Goal: Task Accomplishment & Management: Manage account settings

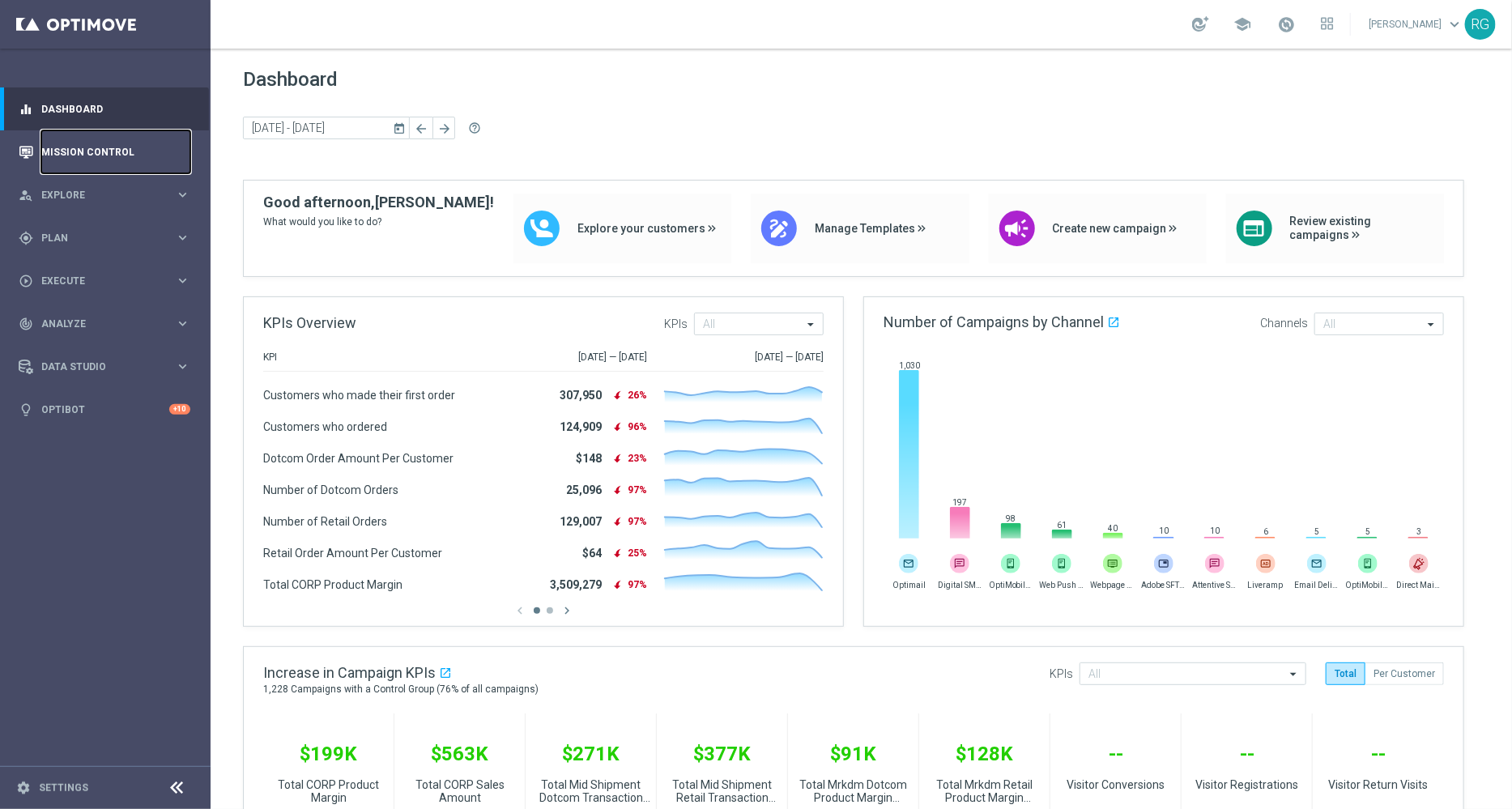
click at [62, 160] on link "Mission Control" at bounding box center [116, 151] width 149 height 43
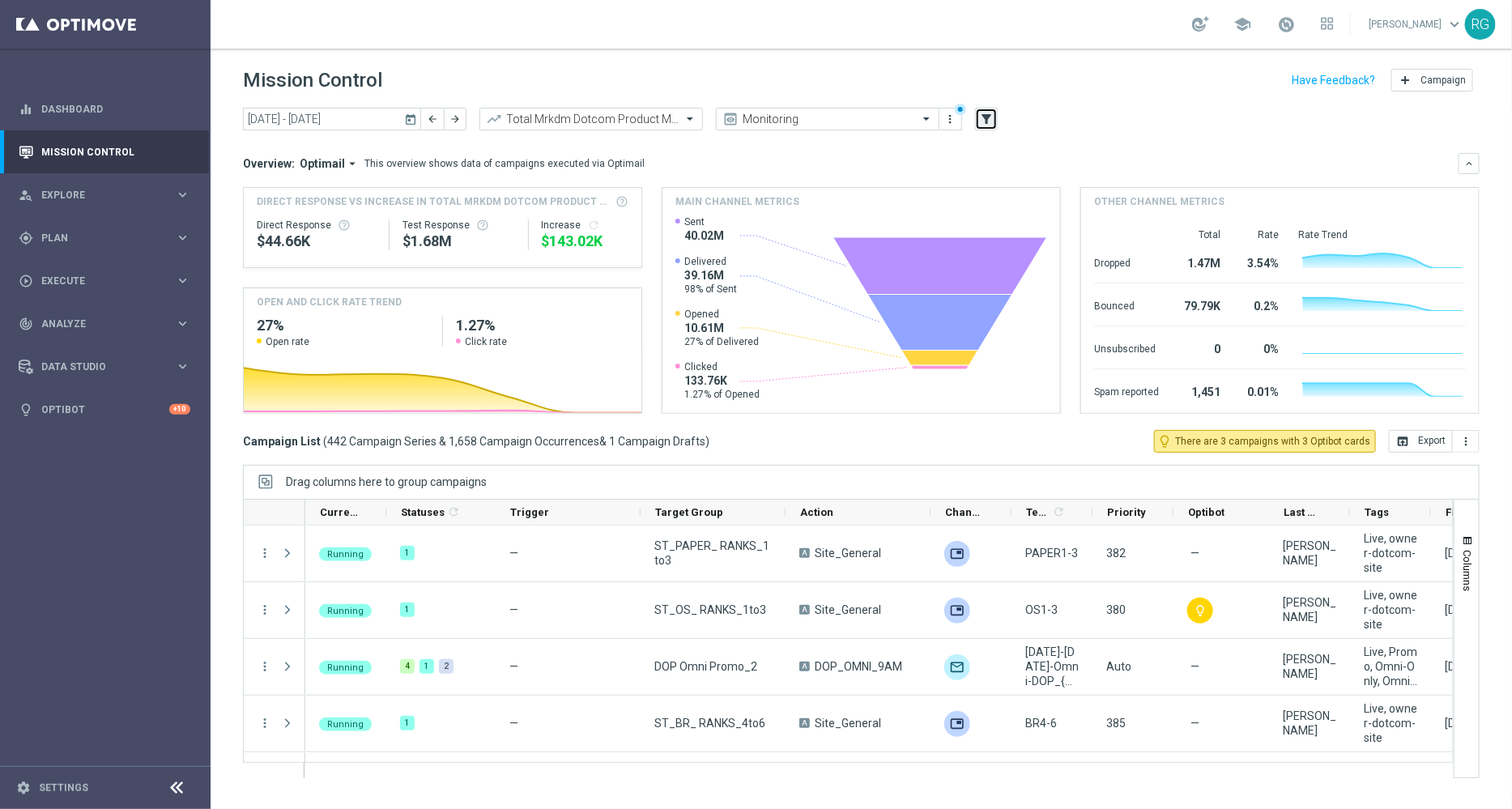
click at [980, 121] on icon "filter_alt" at bounding box center [986, 119] width 15 height 15
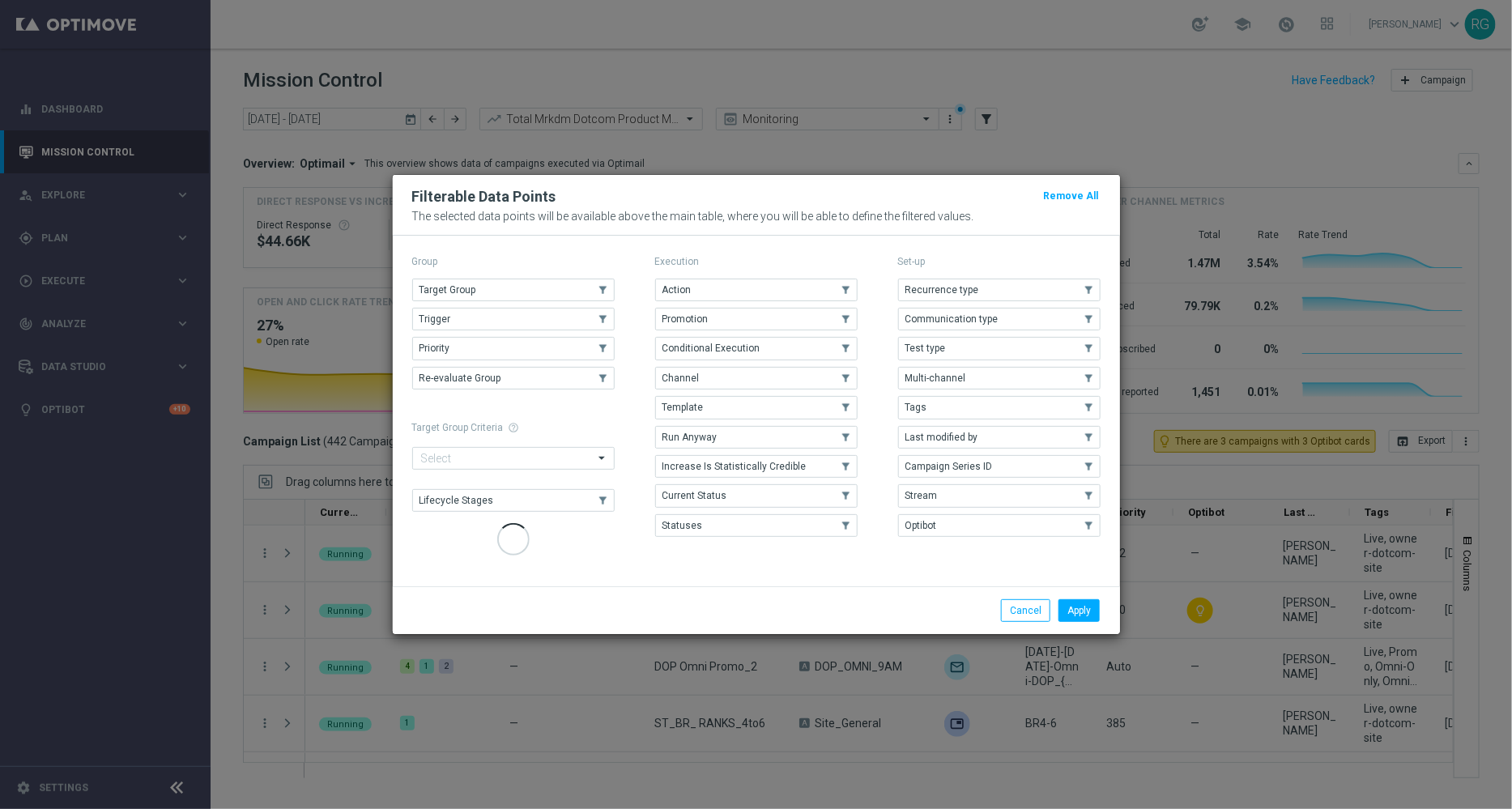
click at [967, 402] on div "Recurrence type .cls-1{fill:none;} .cls-1{fill:none;} Communication type .cls-1…" at bounding box center [999, 408] width 203 height 259
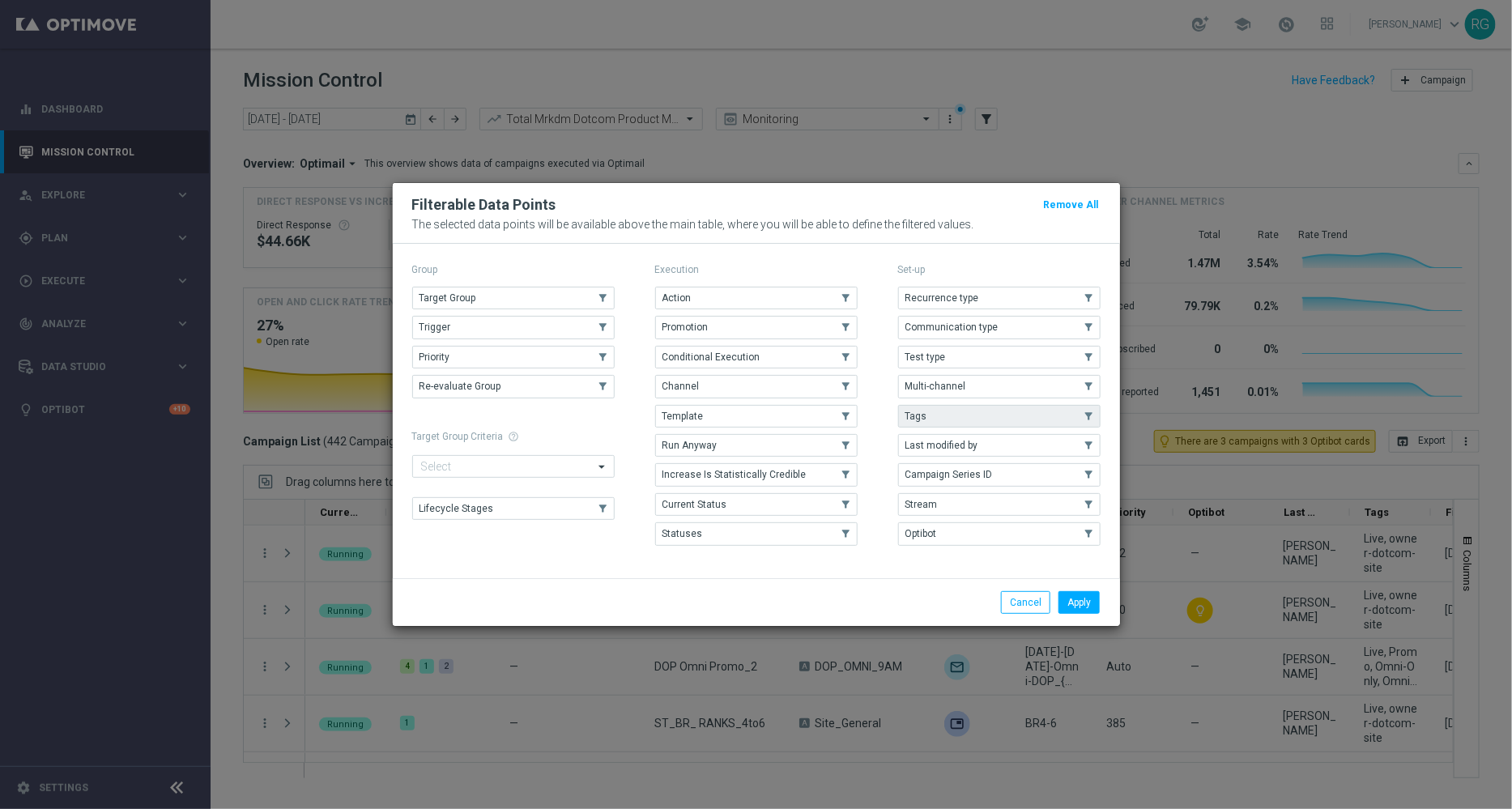
click at [1066, 411] on button "Tags" at bounding box center [999, 416] width 203 height 23
click at [1084, 594] on button "Apply" at bounding box center [1079, 603] width 42 height 23
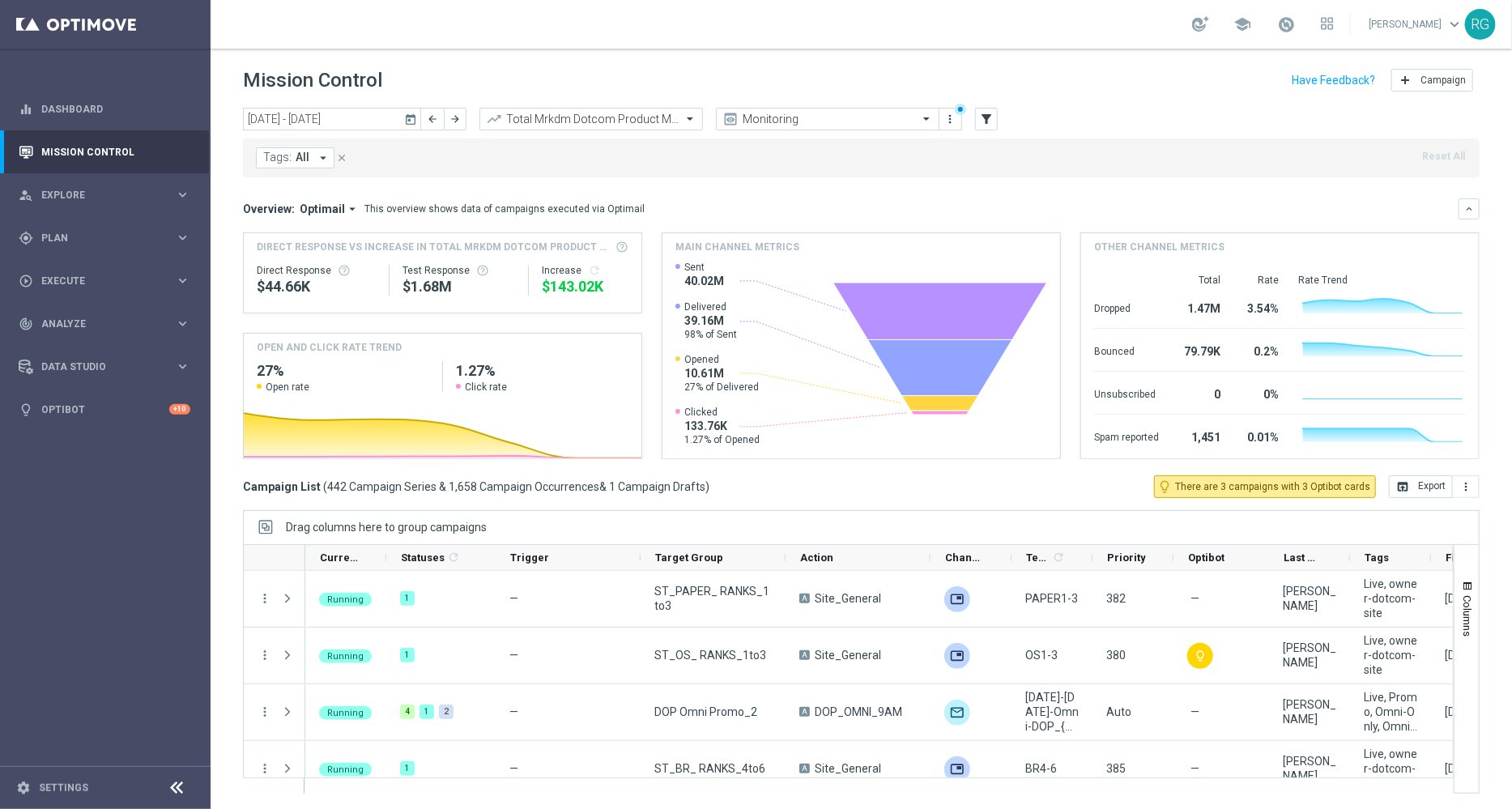
click at [305, 164] on span "All" at bounding box center [302, 157] width 14 height 14
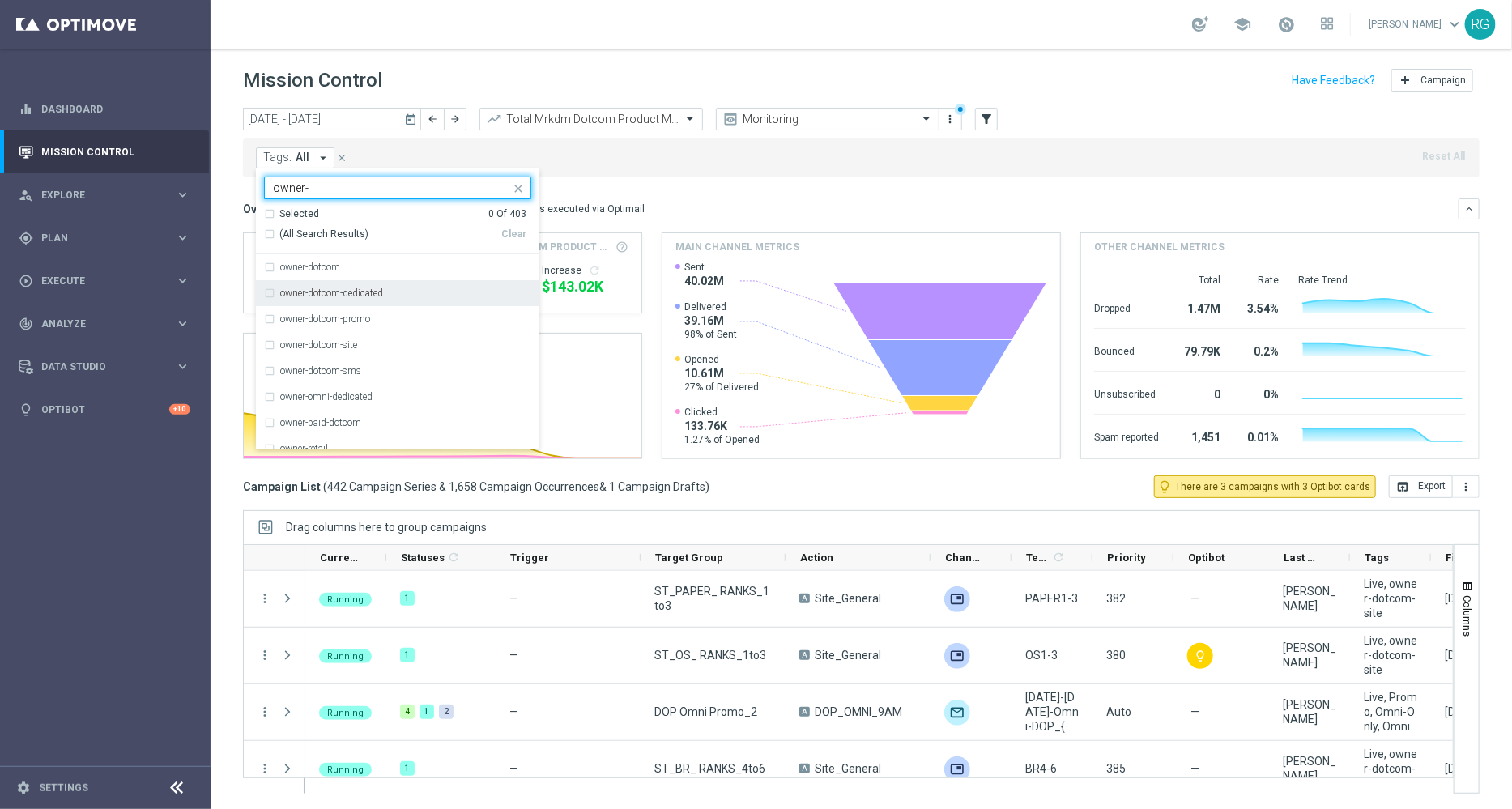
click at [361, 303] on div "owner-dotcom-dedicated" at bounding box center [397, 294] width 267 height 26
type input "owner-"
click at [360, 301] on div "owner-dotcom-dedicated" at bounding box center [397, 294] width 267 height 26
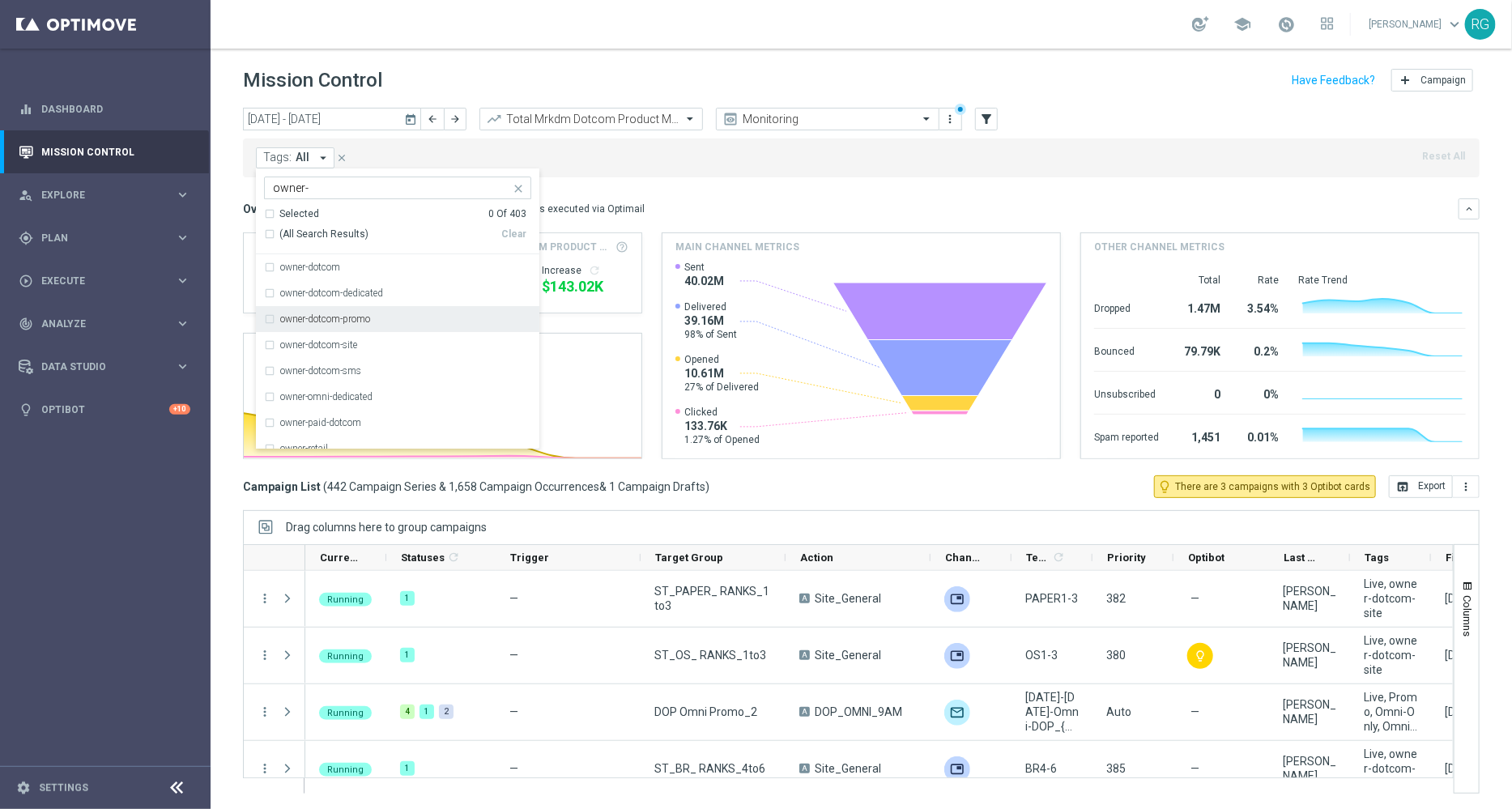
click at [357, 320] on label "owner-dotcom-promo" at bounding box center [325, 319] width 90 height 10
click at [785, 200] on div "Overview: Optimail arrow_drop_down This overview shows data of campaigns execut…" at bounding box center [861, 209] width 1236 height 21
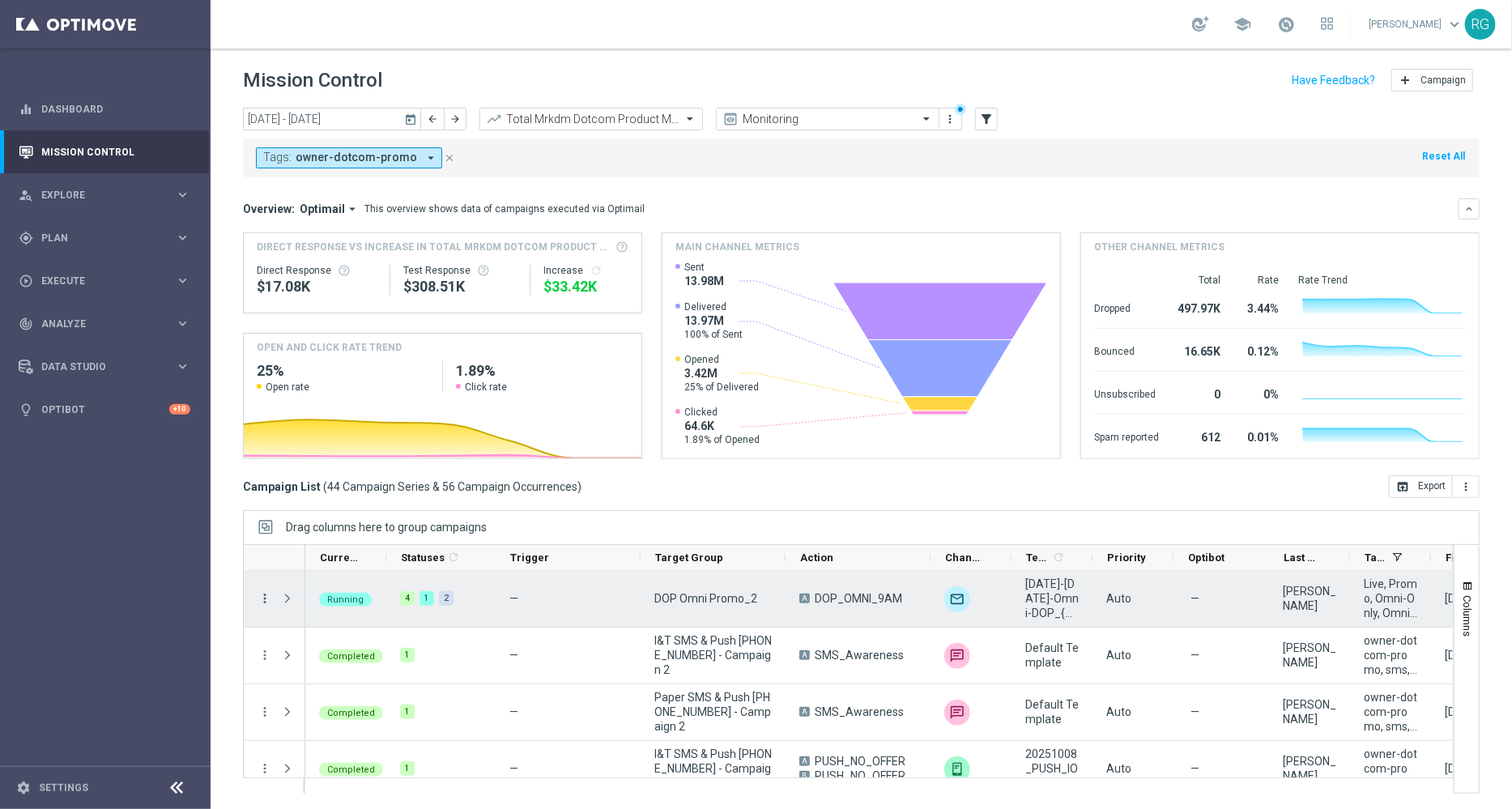
click at [262, 592] on icon "more_vert" at bounding box center [265, 599] width 15 height 15
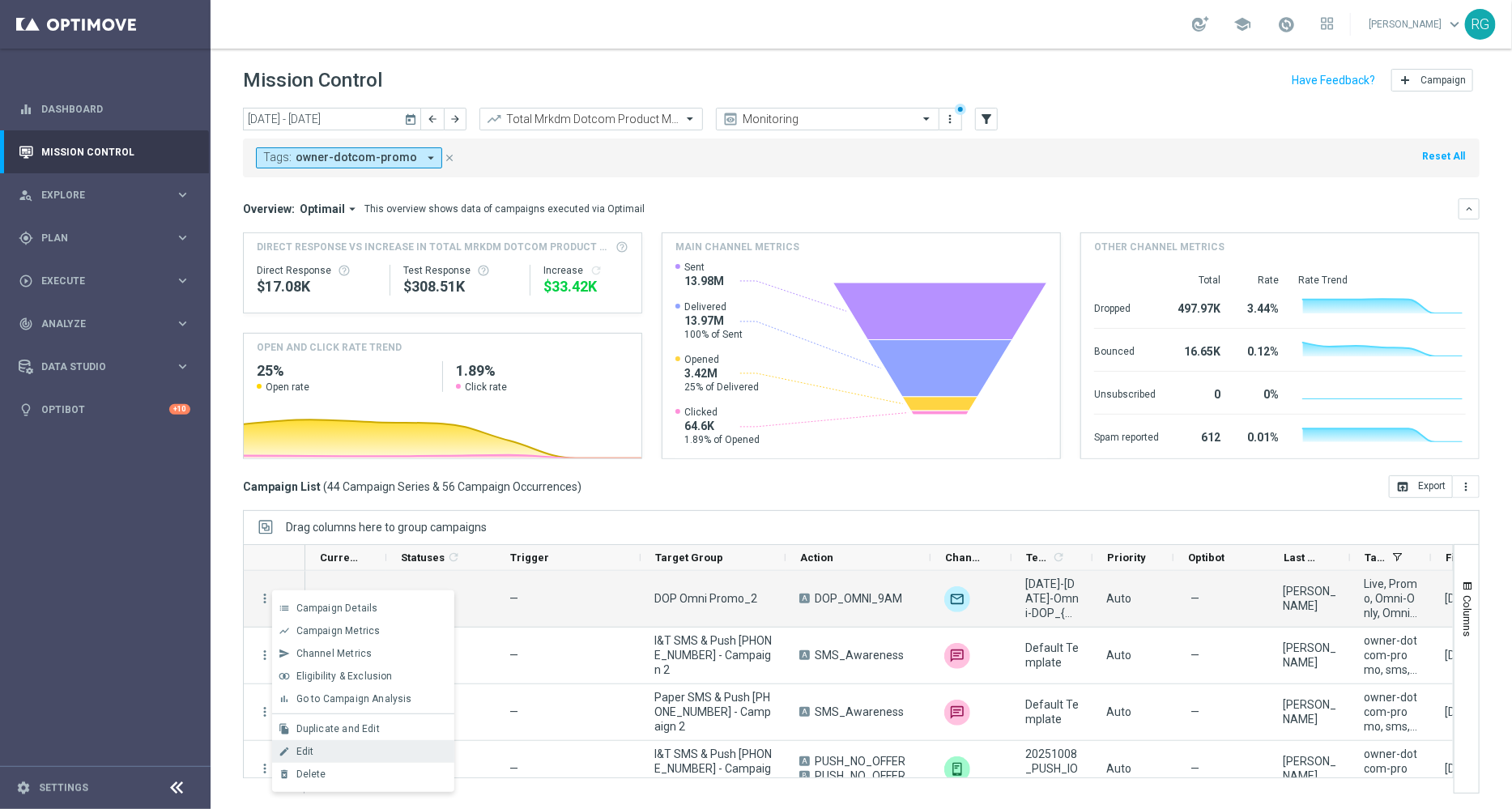
click at [320, 754] on div "Edit" at bounding box center [371, 752] width 150 height 11
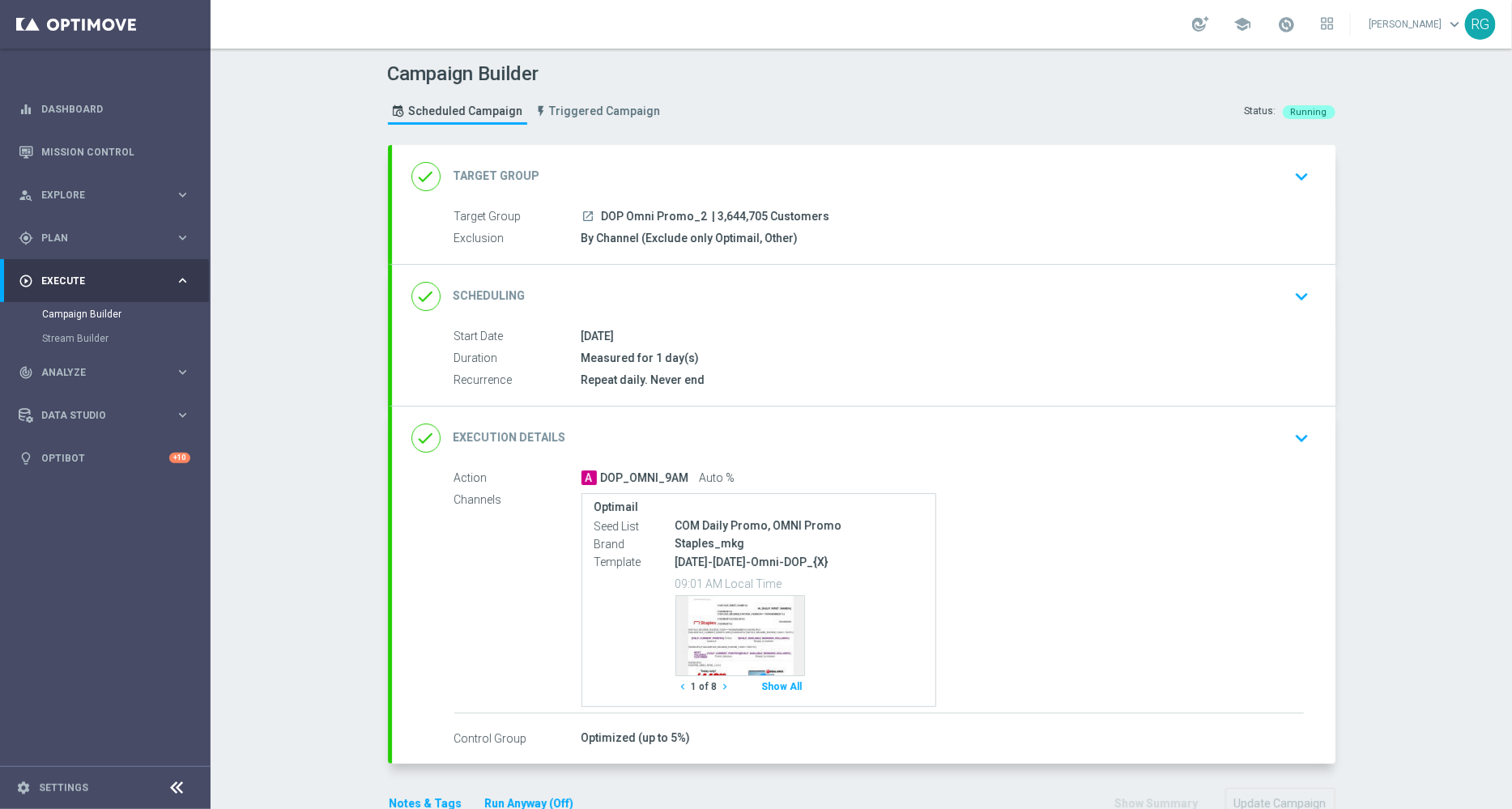
click at [1299, 432] on icon "keyboard_arrow_down" at bounding box center [1303, 438] width 25 height 25
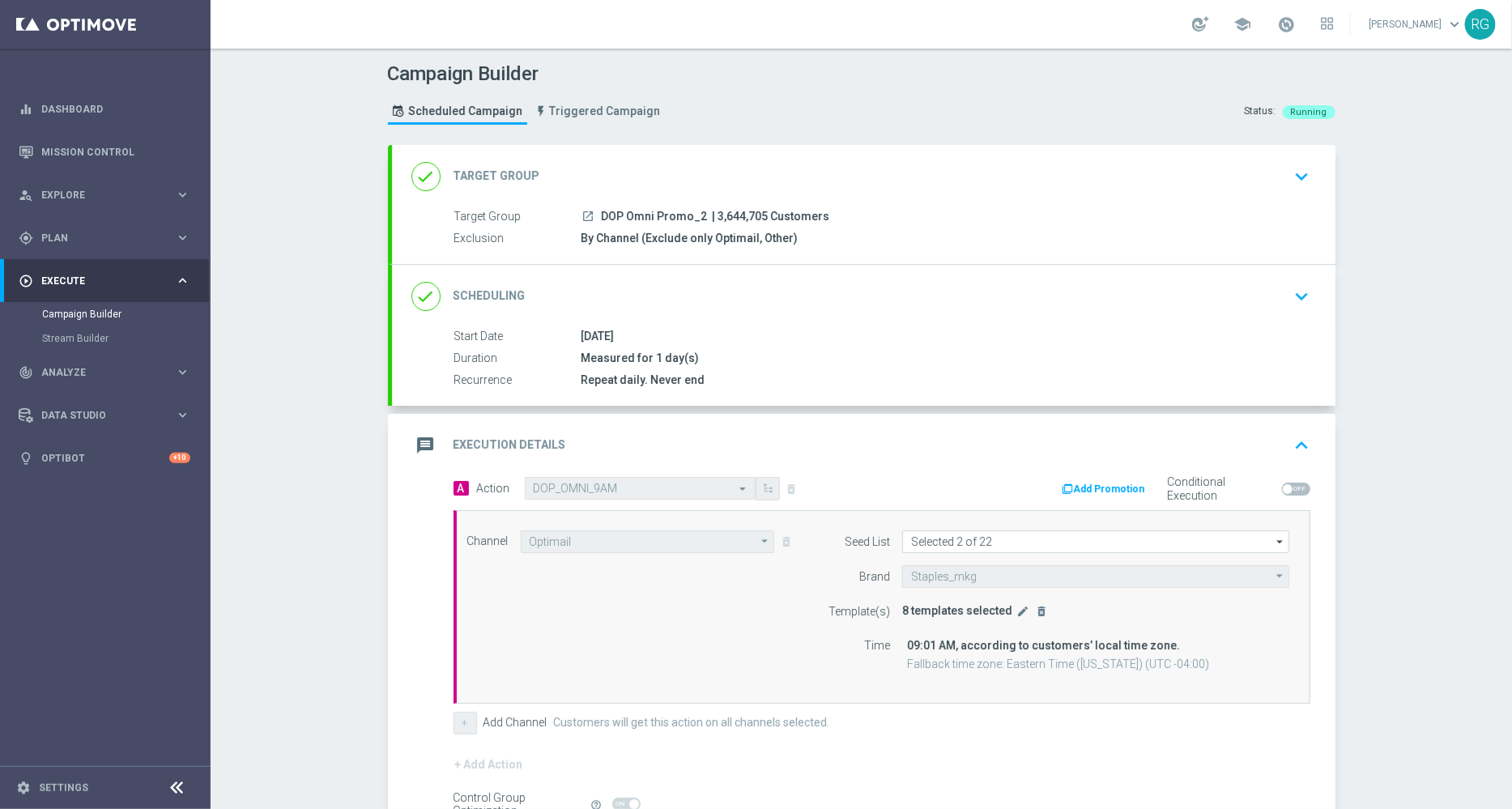
scroll to position [178, 0]
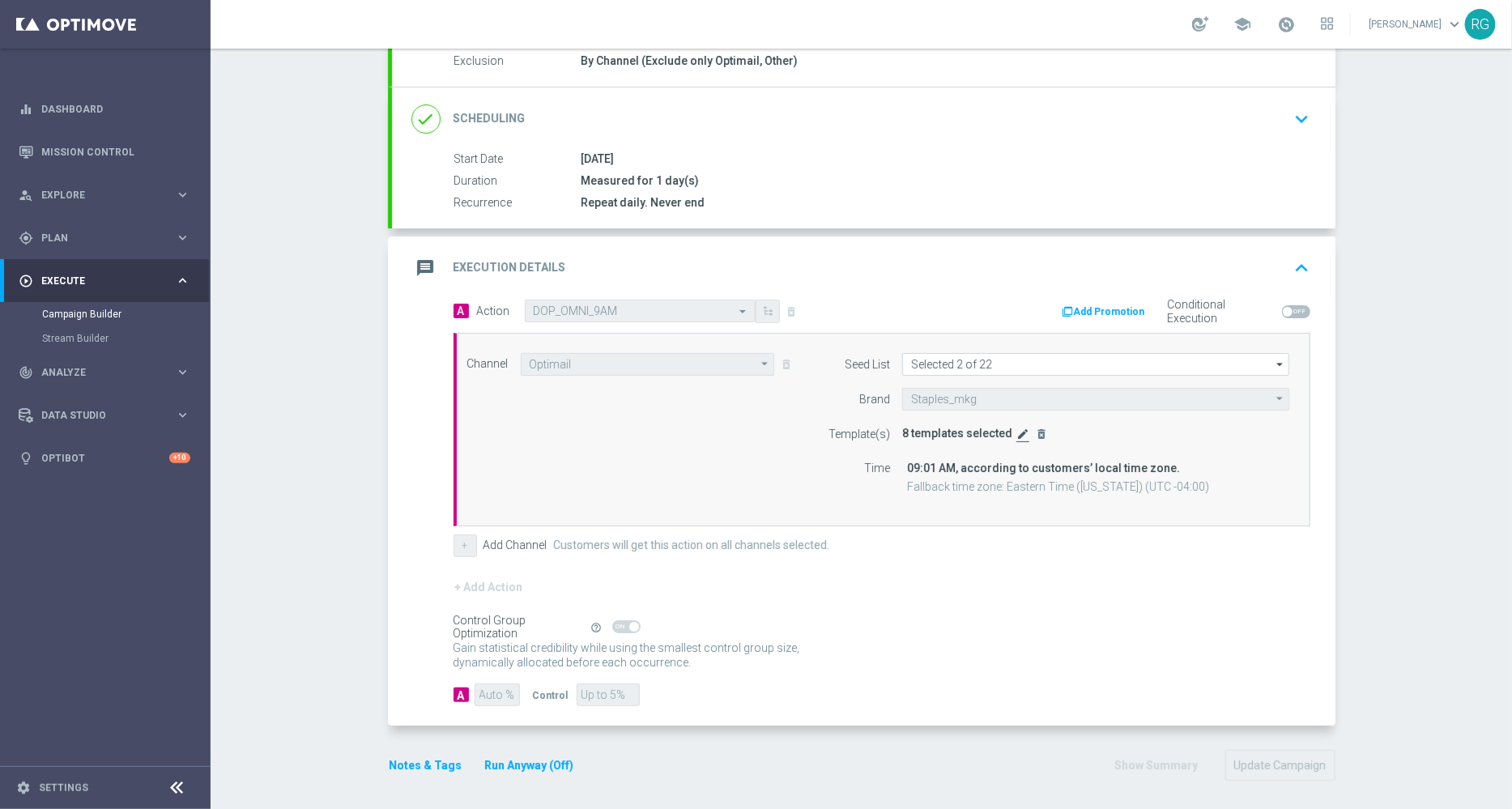
click at [1016, 437] on icon "edit" at bounding box center [1023, 434] width 13 height 13
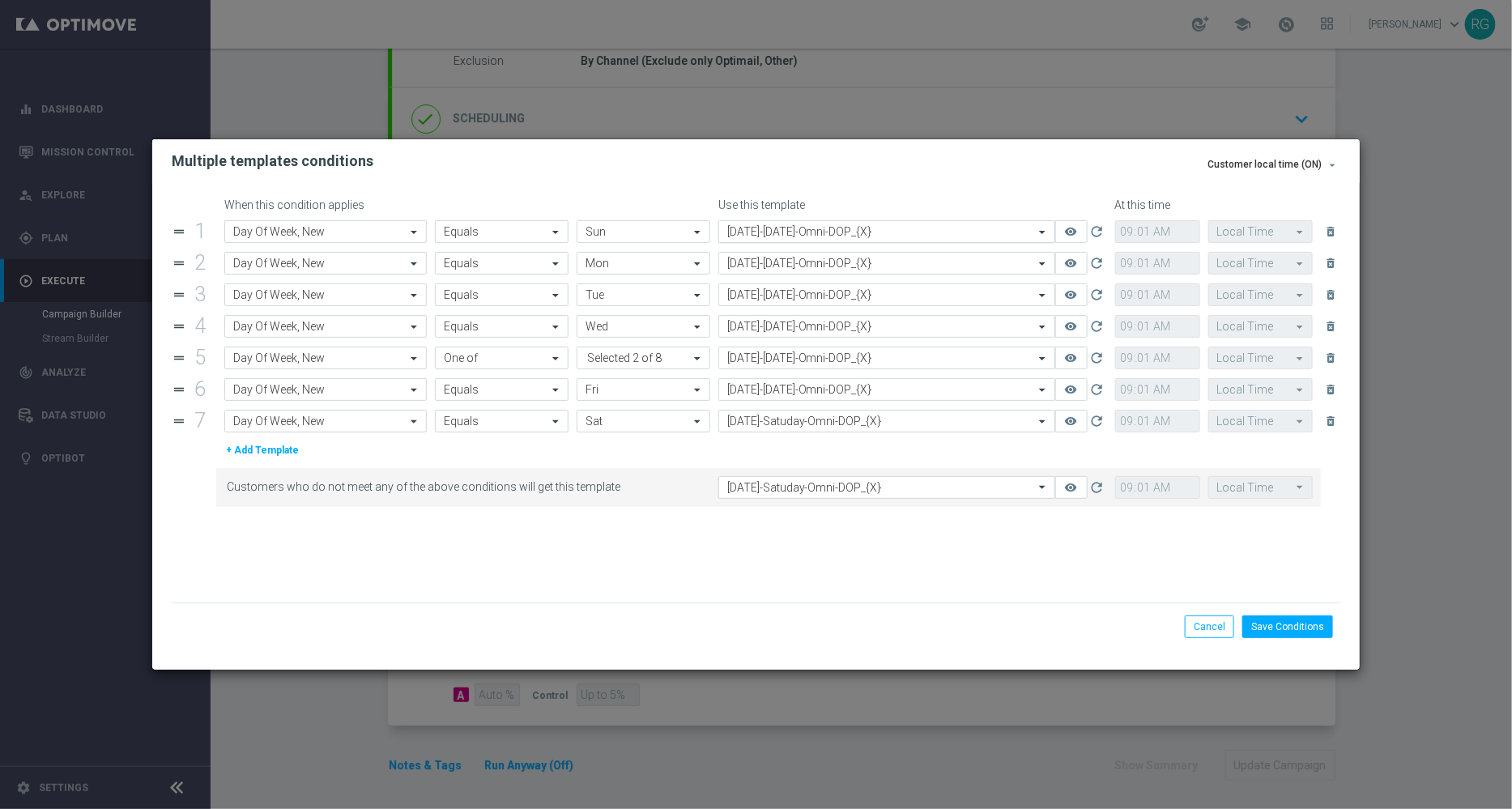
click at [810, 236] on input "text" at bounding box center [870, 231] width 287 height 14
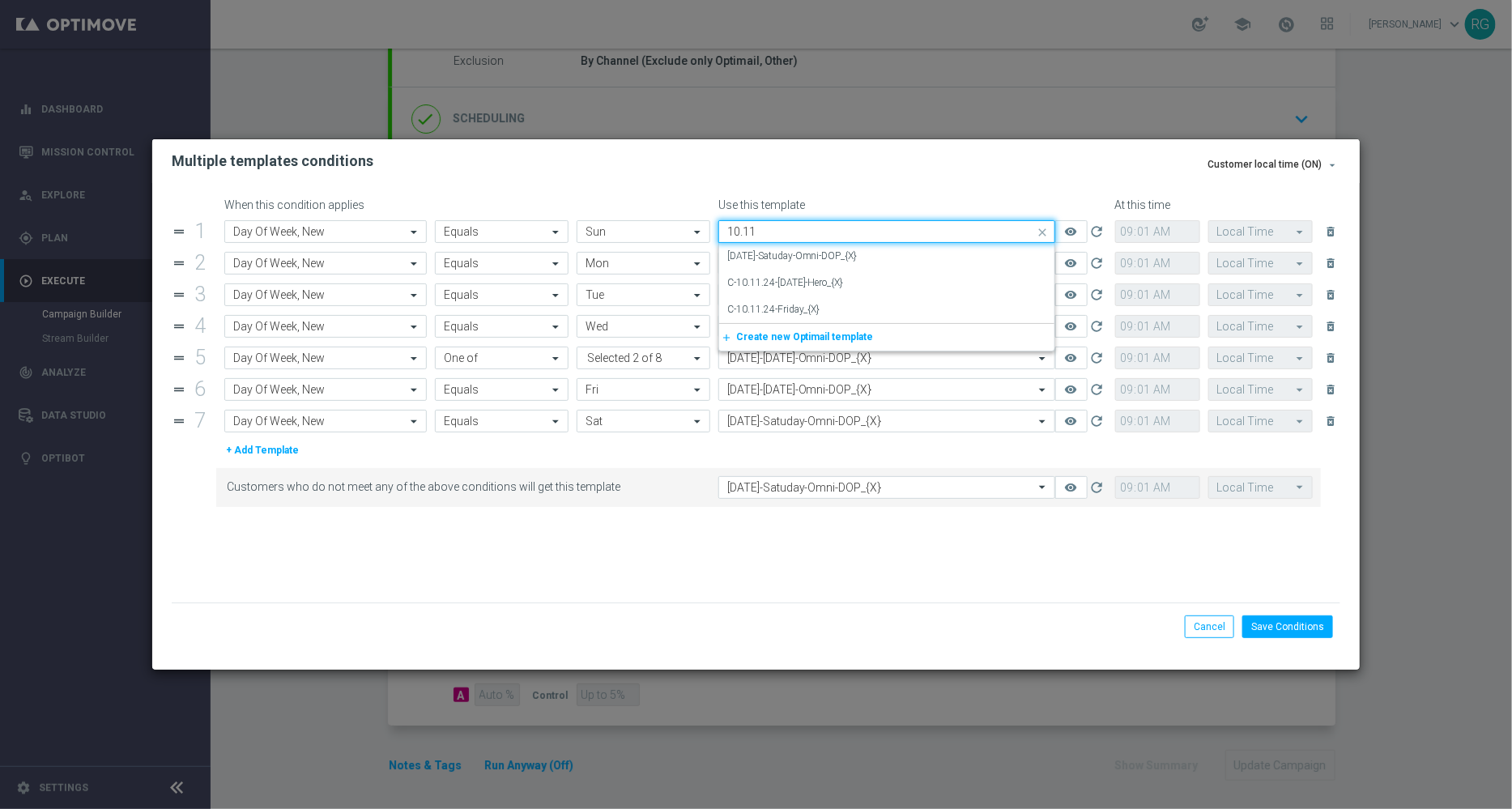
scroll to position [0, 0]
click at [808, 250] on label "10.12.25-Sunday-Omni-DOP_{X}" at bounding box center [789, 256] width 124 height 14
type input "10.12"
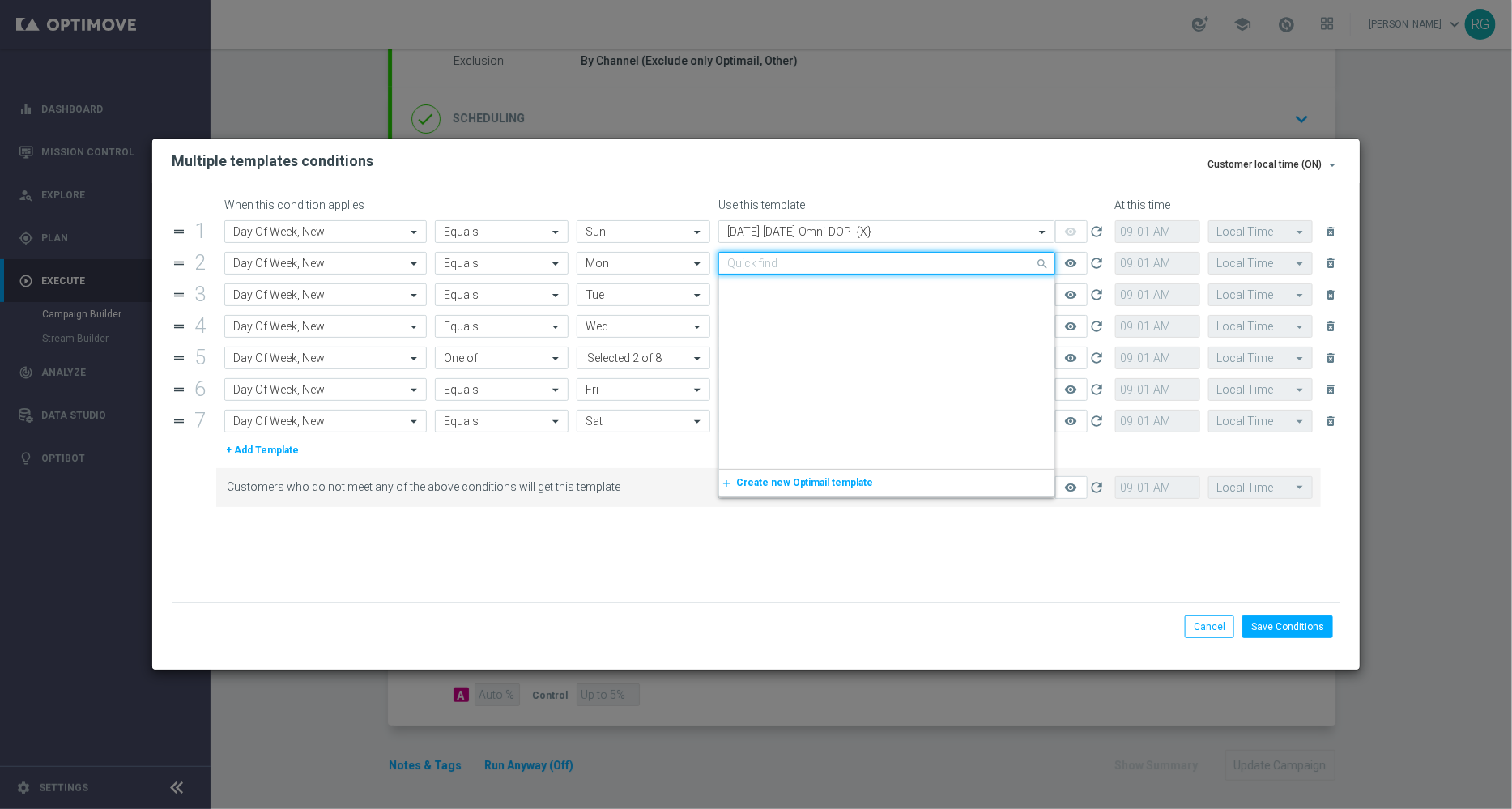
click at [789, 265] on input "text" at bounding box center [870, 263] width 287 height 14
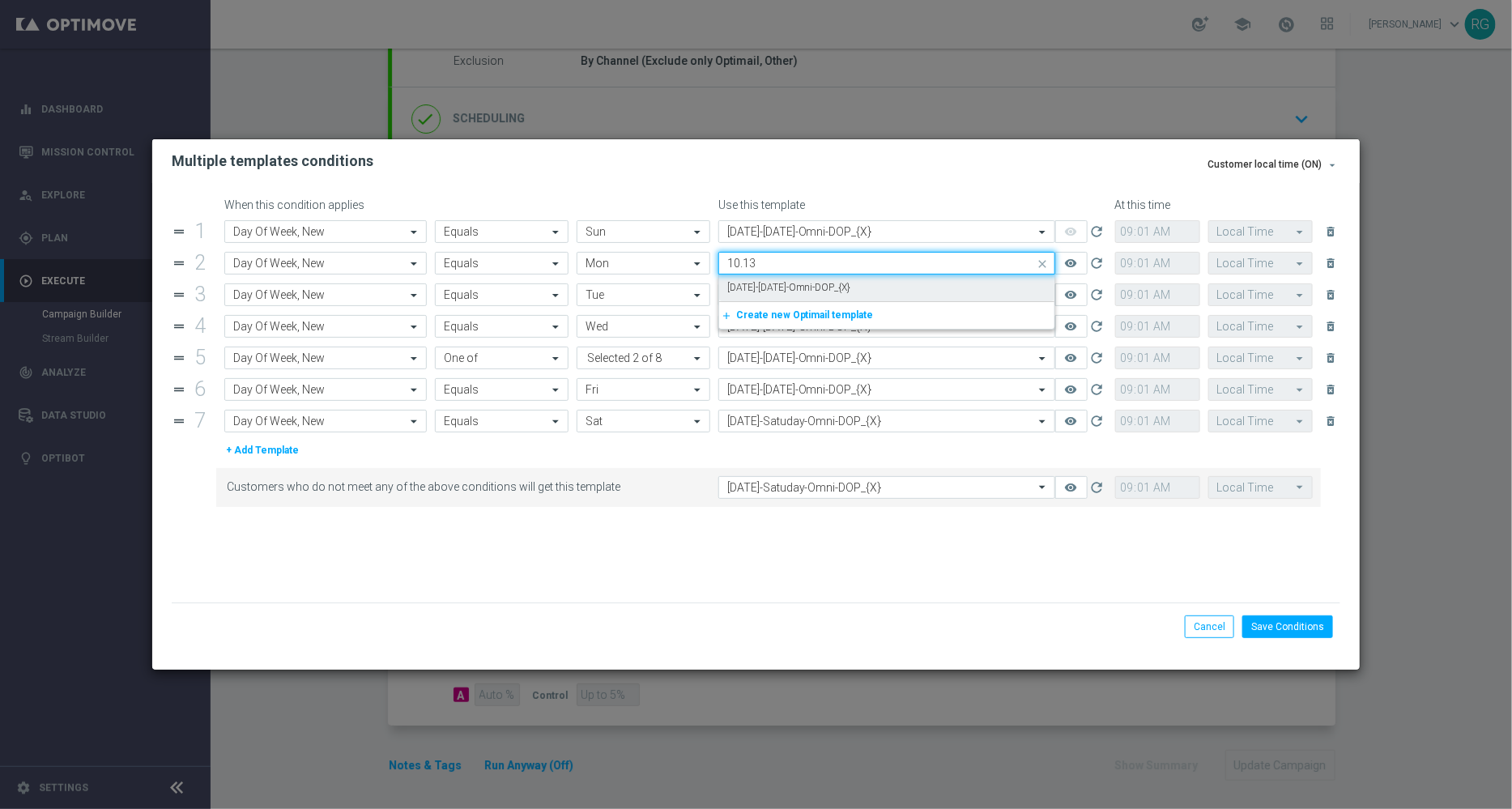
click at [787, 282] on label "10.13.25-Monday-Omni-DOP_{X}" at bounding box center [789, 288] width 124 height 14
type input "10.13"
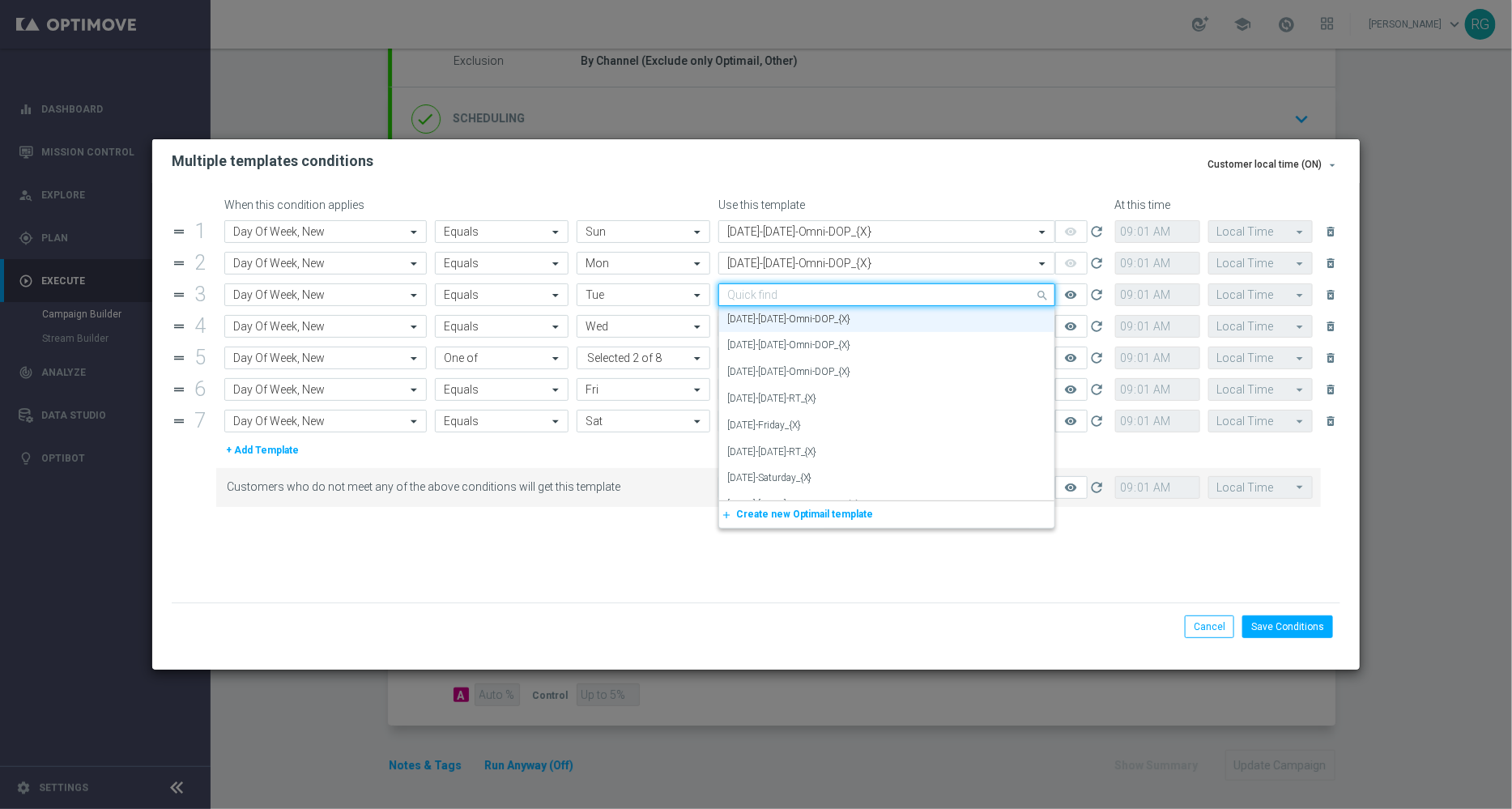
click at [772, 292] on input "text" at bounding box center [870, 295] width 287 height 14
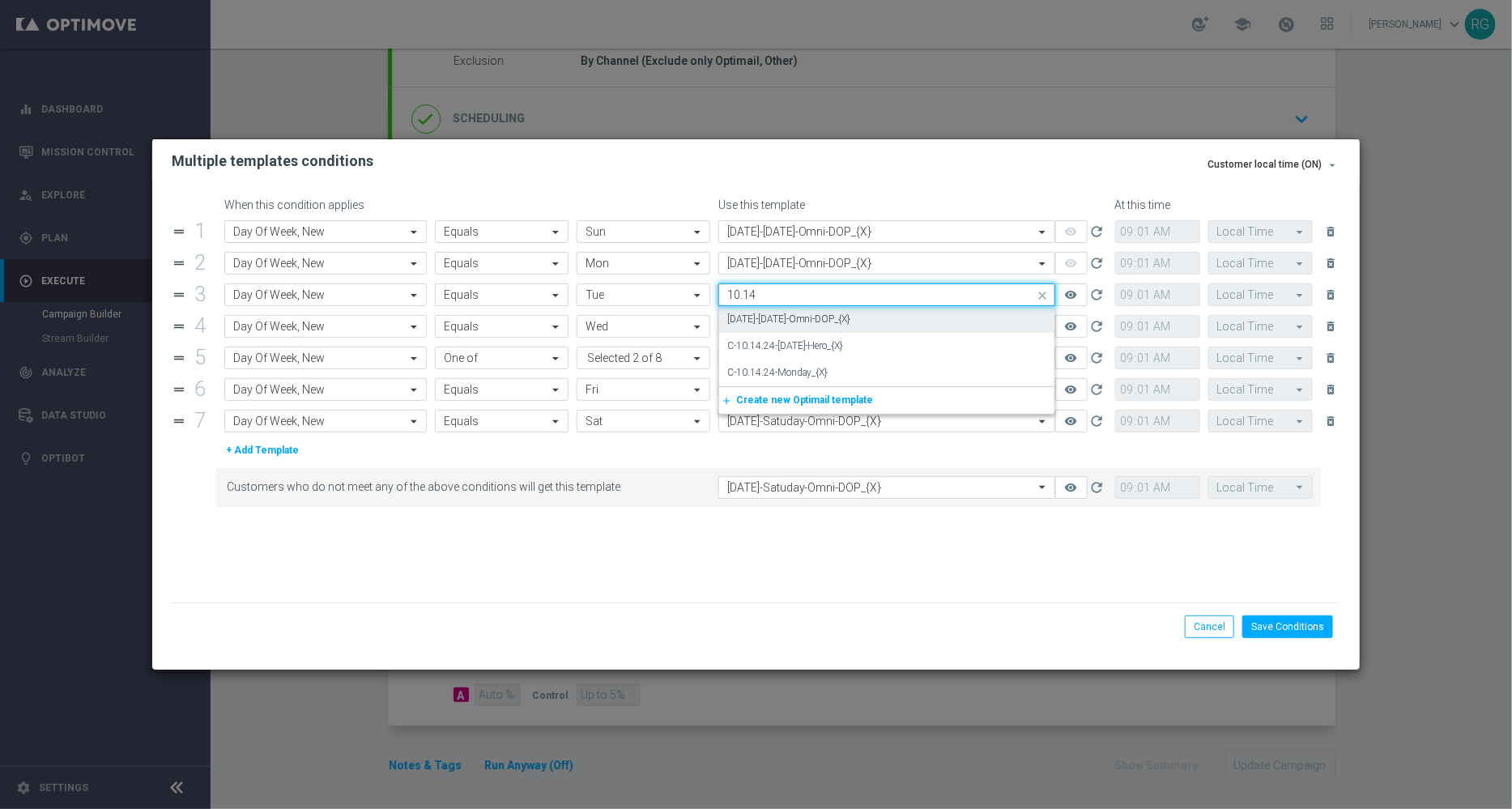
click at [774, 326] on label "10.14.25-Tuesday-Omni-DOP_{X}" at bounding box center [789, 319] width 124 height 14
type input "10.14"
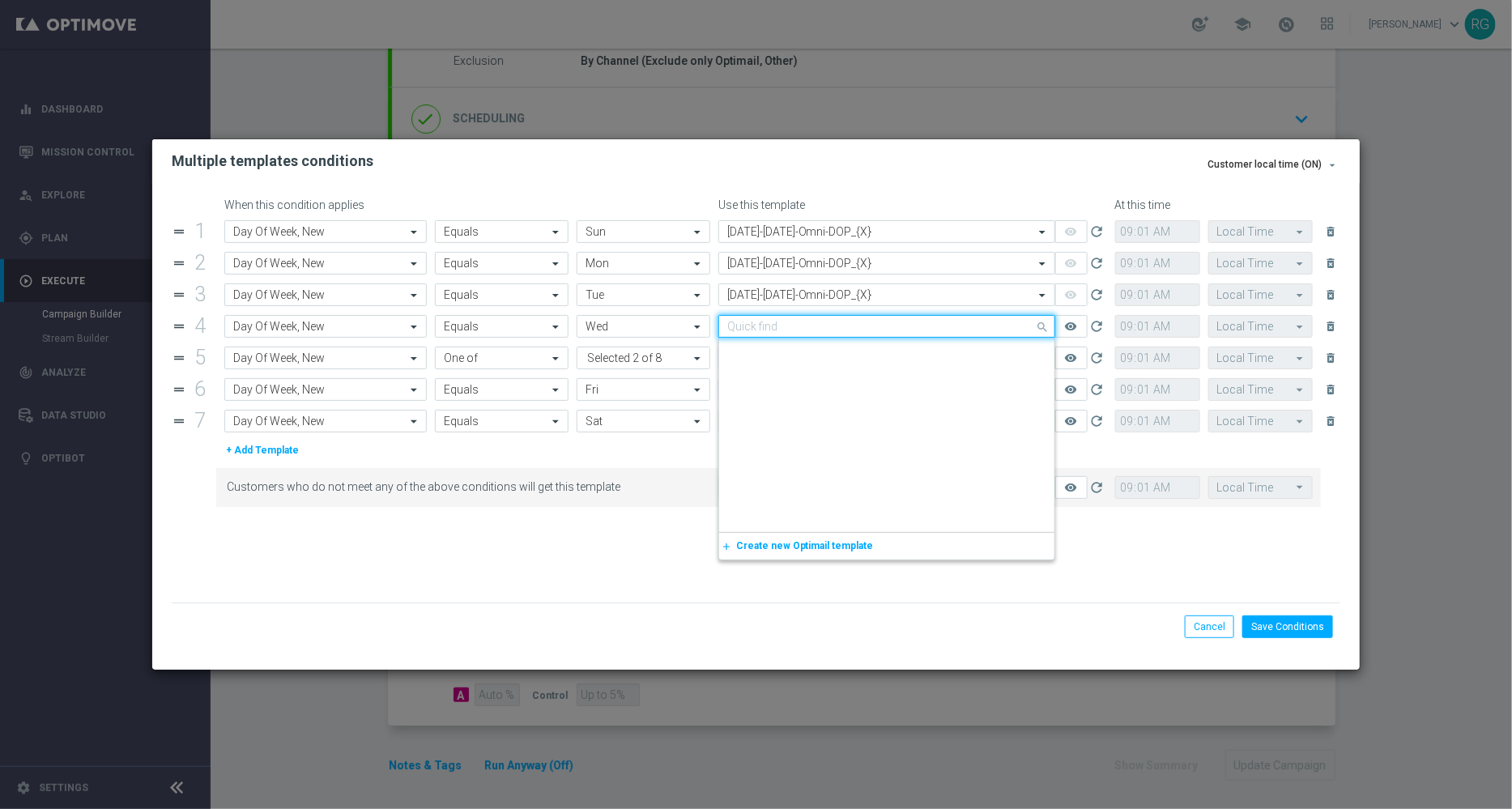
click at [772, 326] on input "text" at bounding box center [870, 326] width 287 height 14
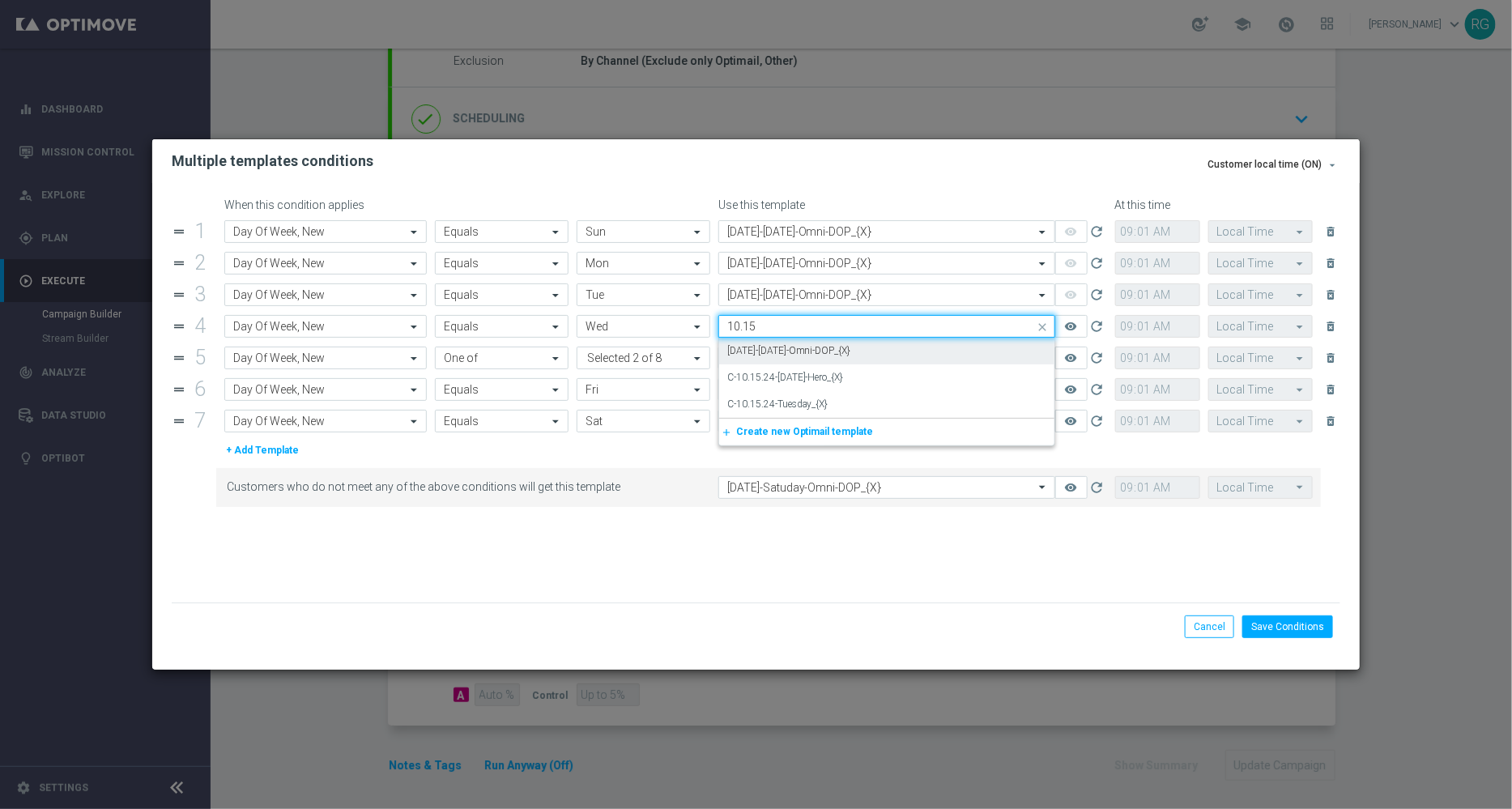
click at [773, 353] on label "10.15.25-Wednesday-Omni-DOP_{X}" at bounding box center [789, 351] width 124 height 14
type input "10.15"
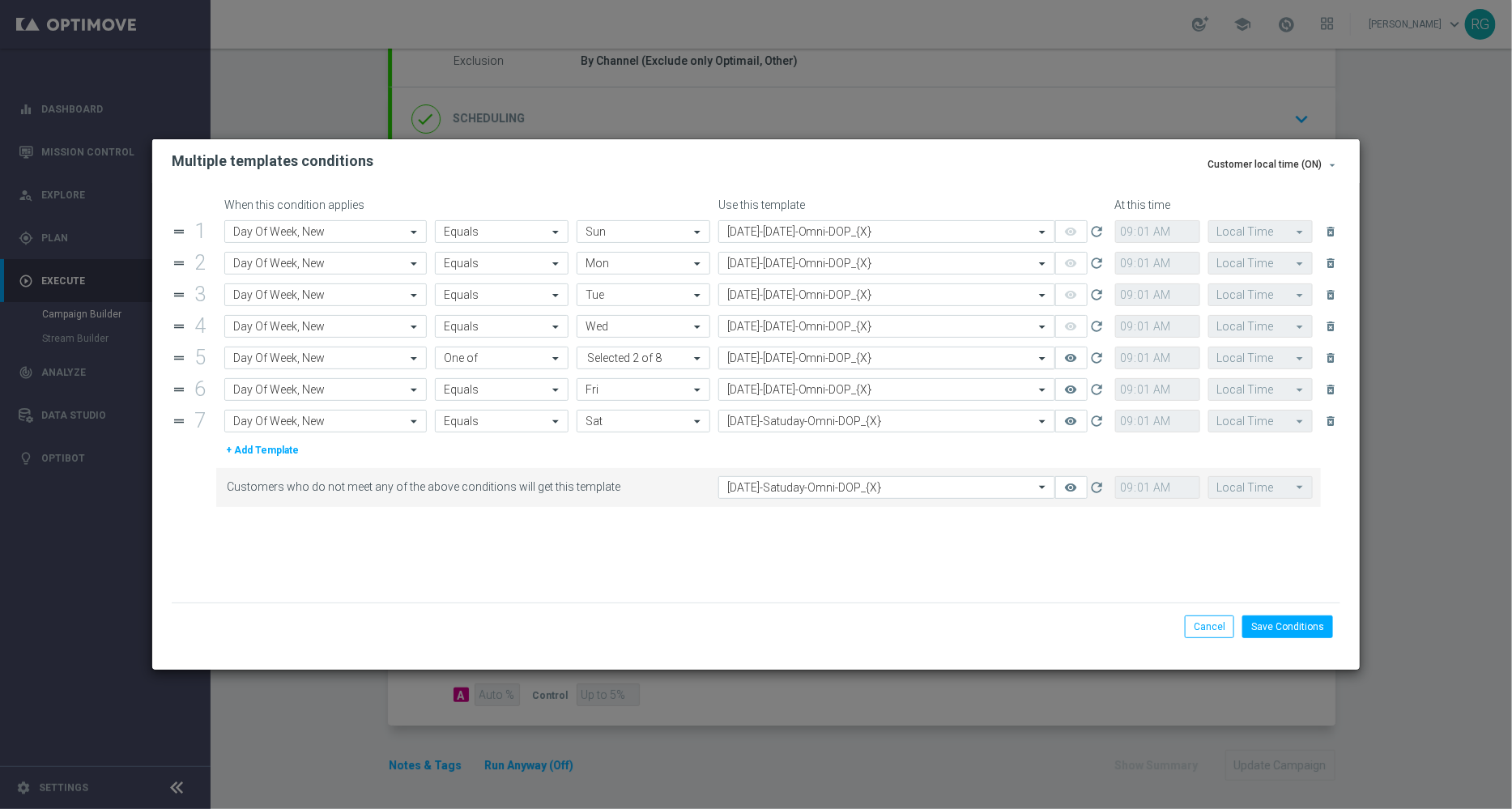
click at [773, 353] on input "text" at bounding box center [870, 358] width 287 height 14
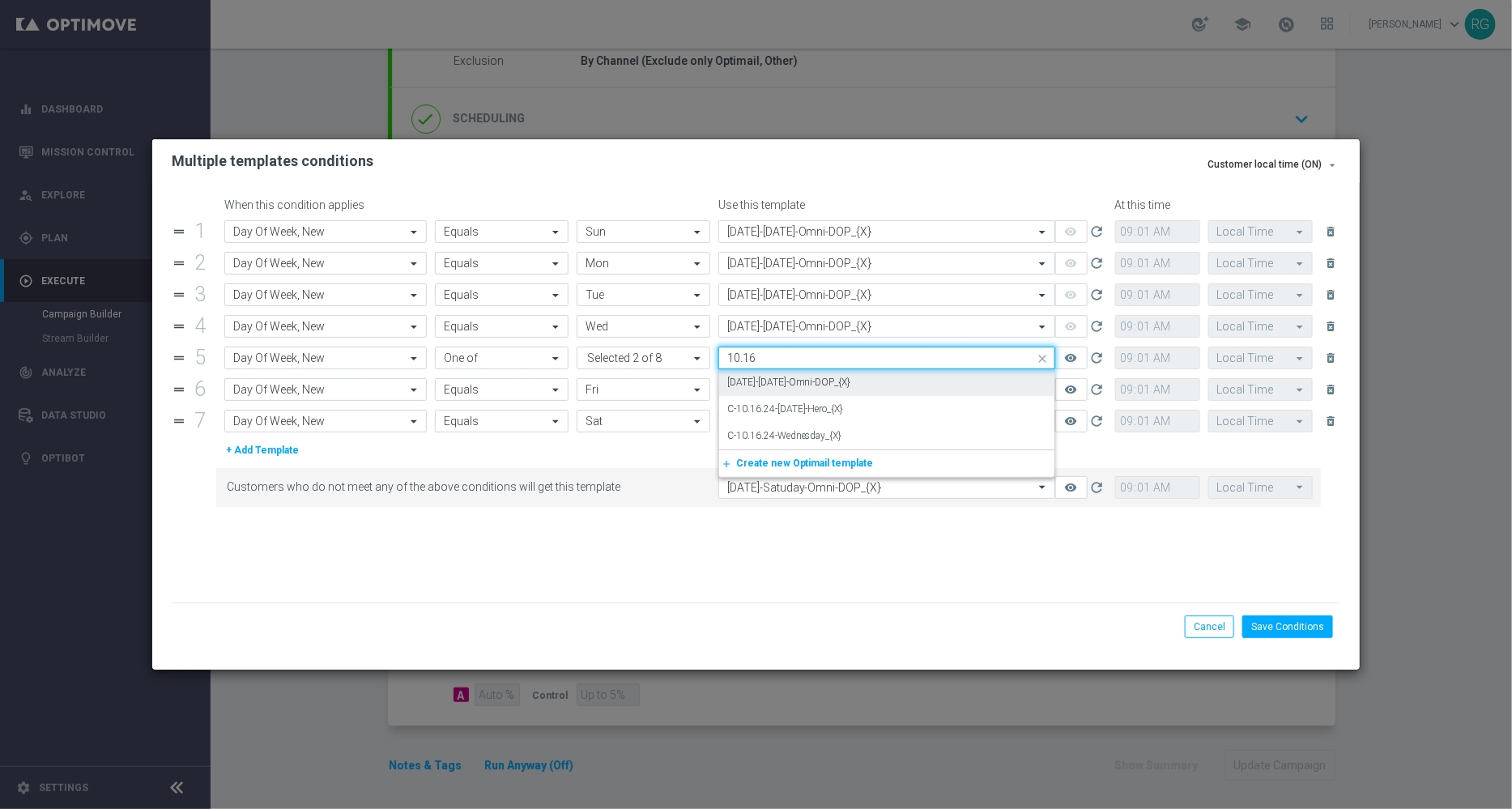
click at [783, 384] on label "10.16.25-Thursday-Omni-DOP_{X}" at bounding box center [789, 383] width 124 height 14
type input "10.16"
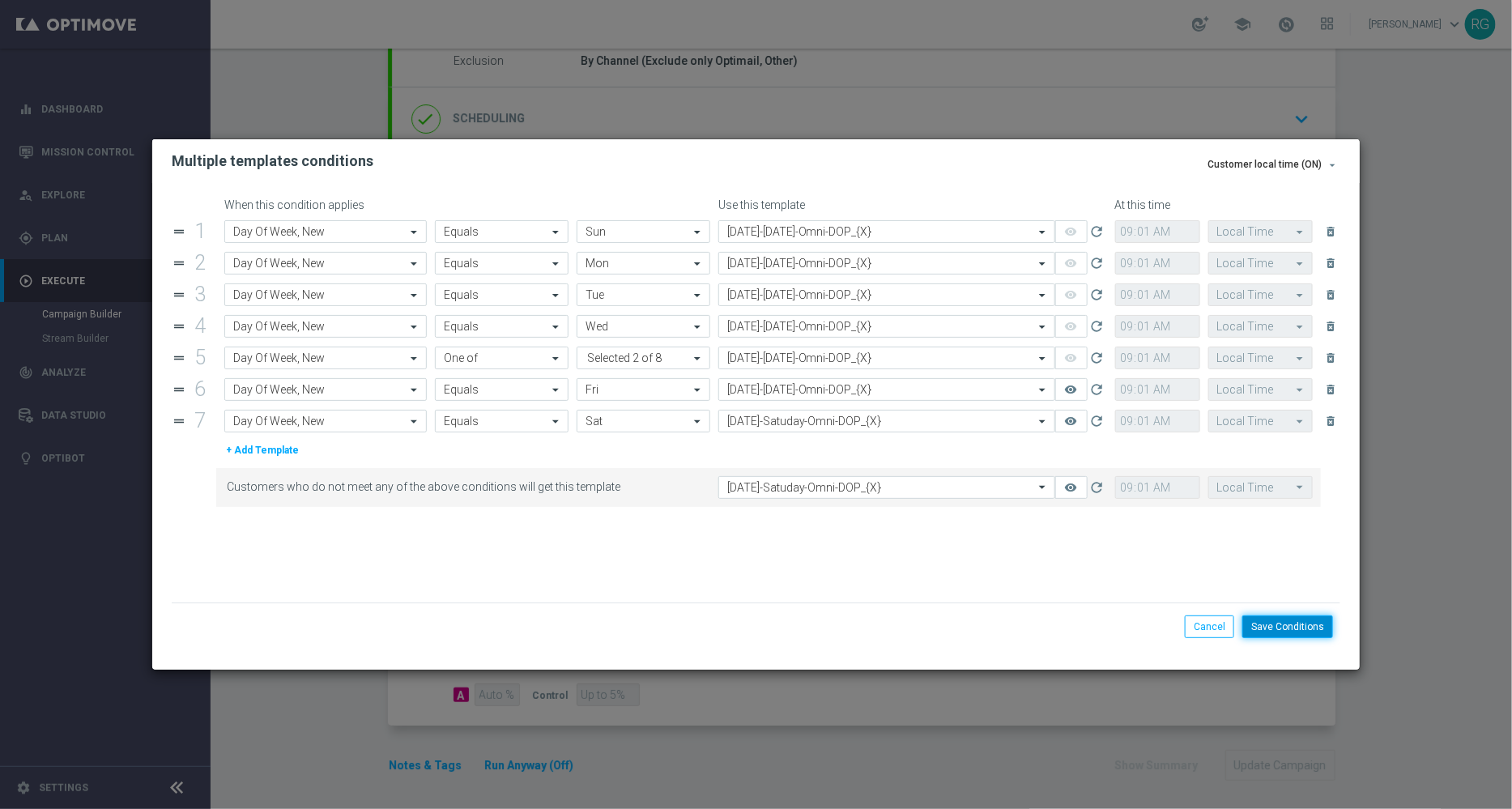
click at [1270, 631] on button "Save Conditions" at bounding box center [1287, 627] width 91 height 23
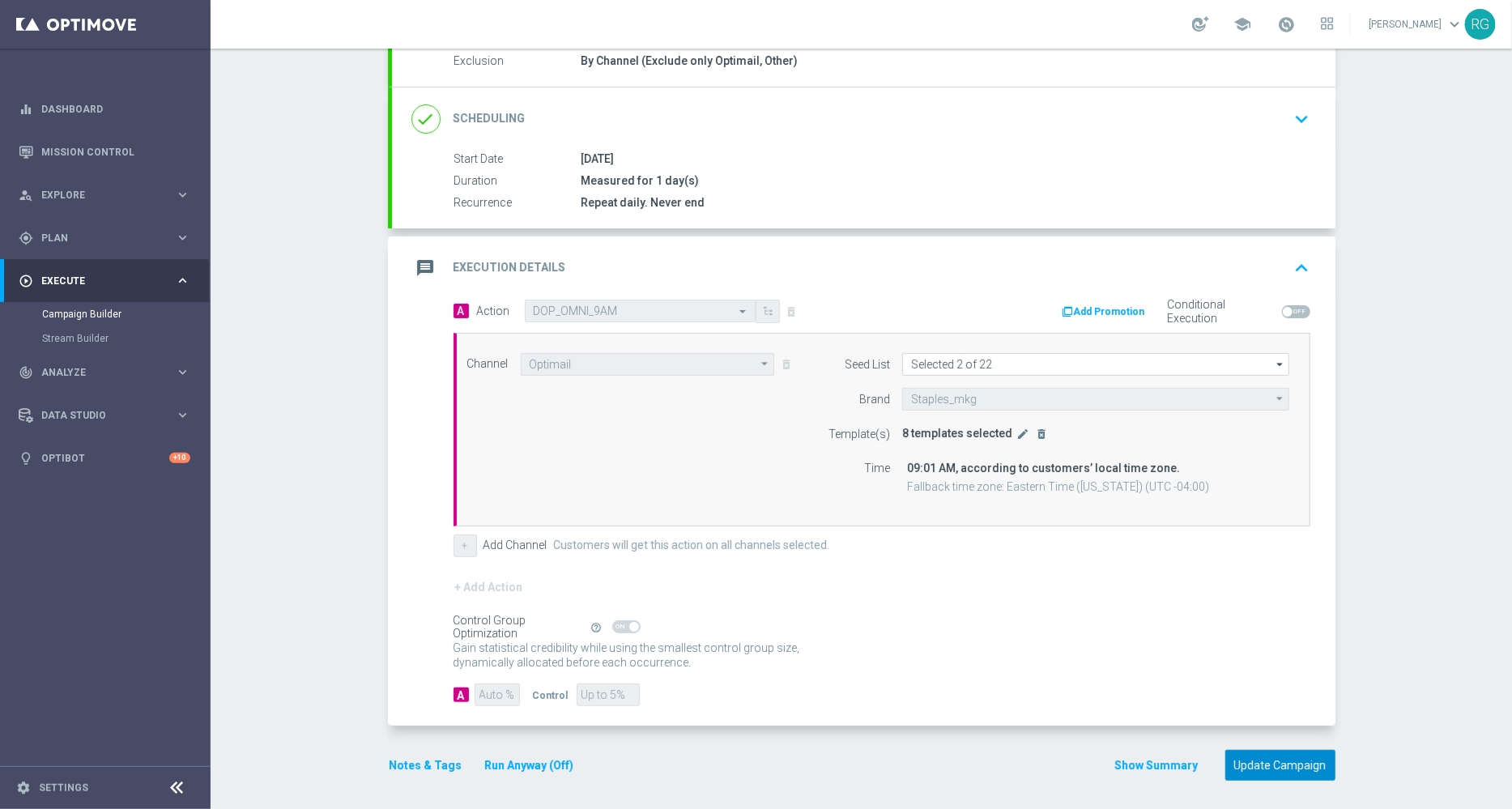
click at [1263, 766] on button "Update Campaign" at bounding box center [1280, 766] width 110 height 32
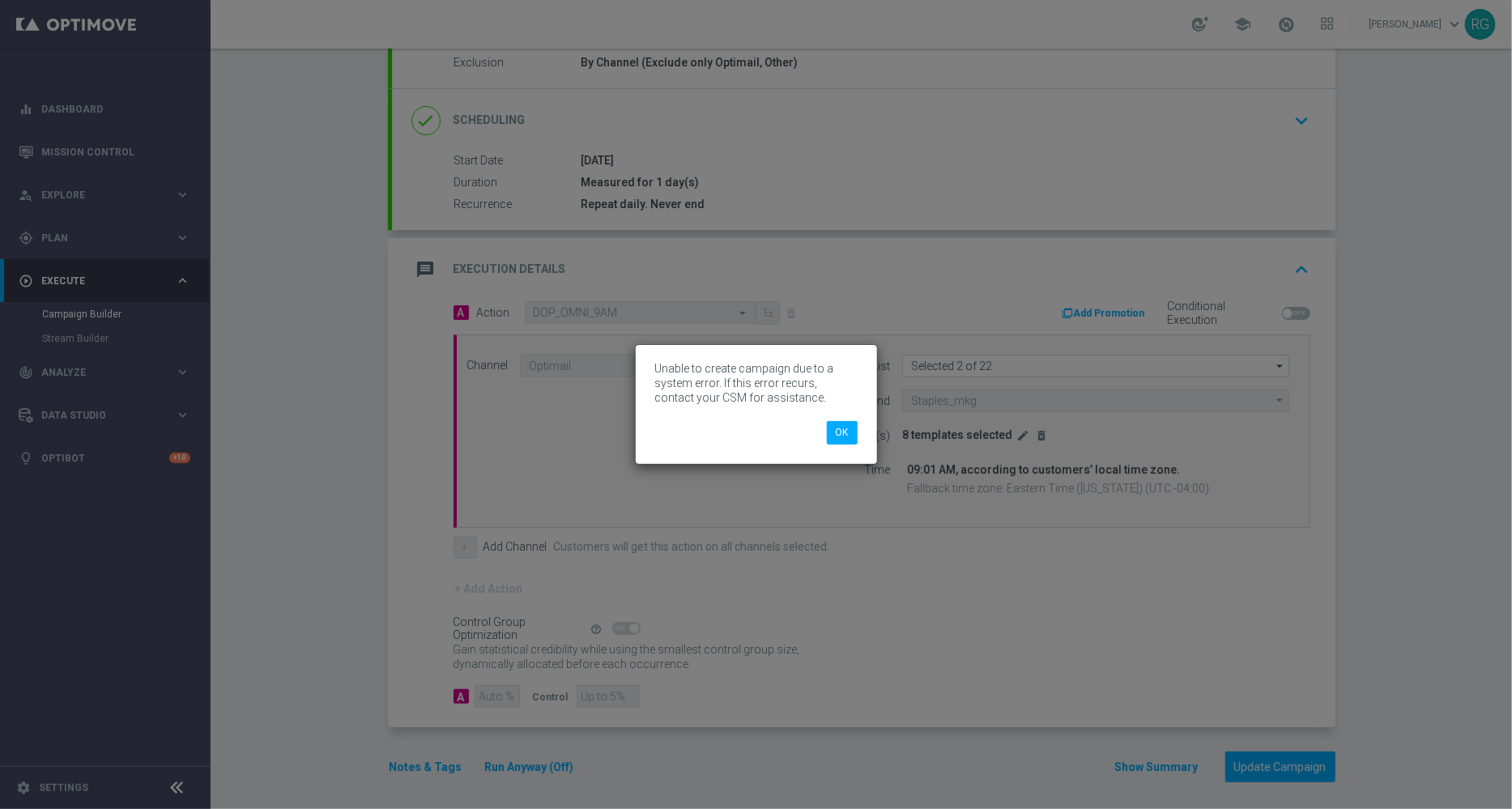
scroll to position [178, 0]
click at [842, 437] on button "OK" at bounding box center [842, 433] width 31 height 23
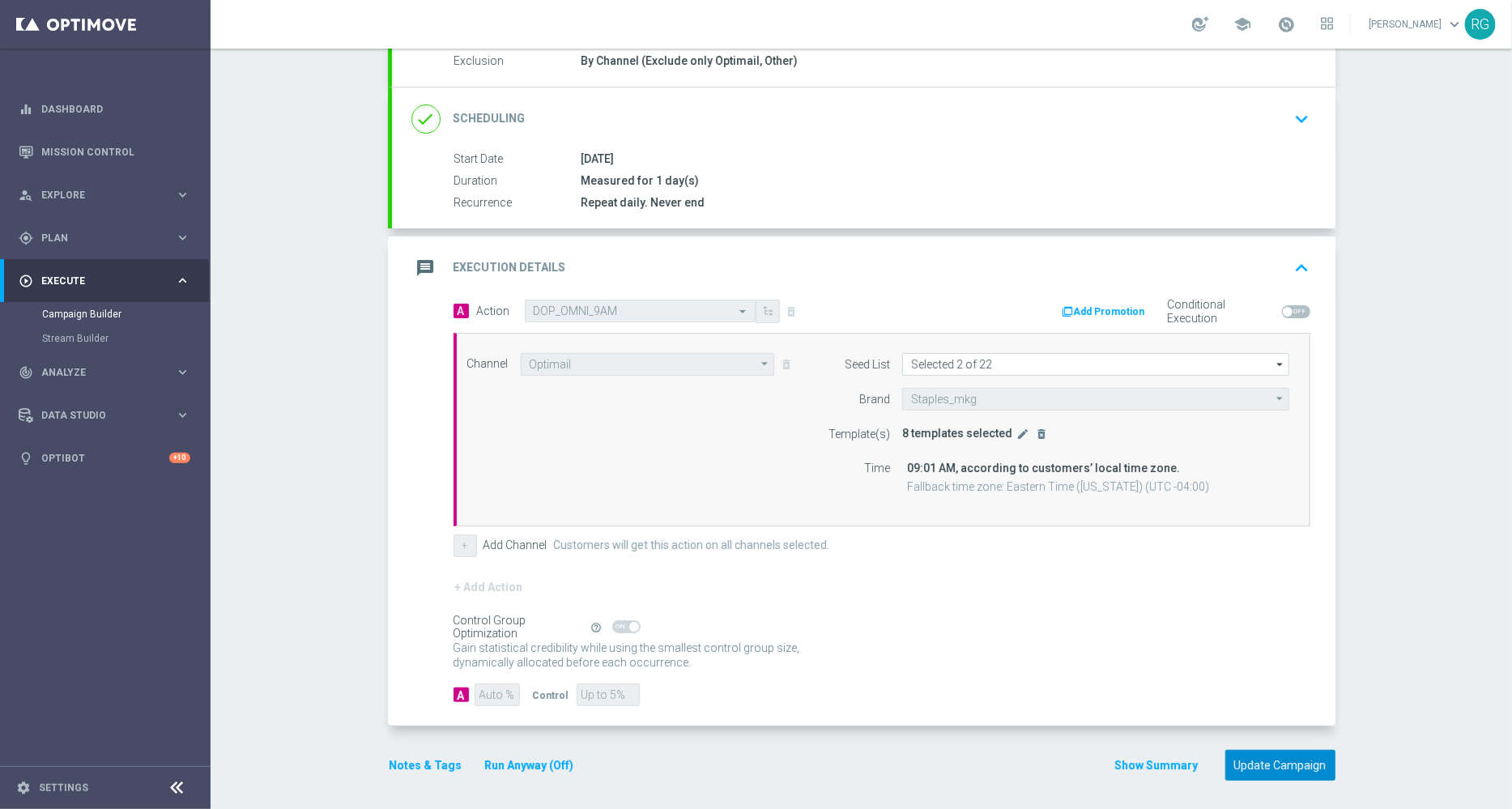
click at [1275, 756] on button "Update Campaign" at bounding box center [1280, 766] width 110 height 32
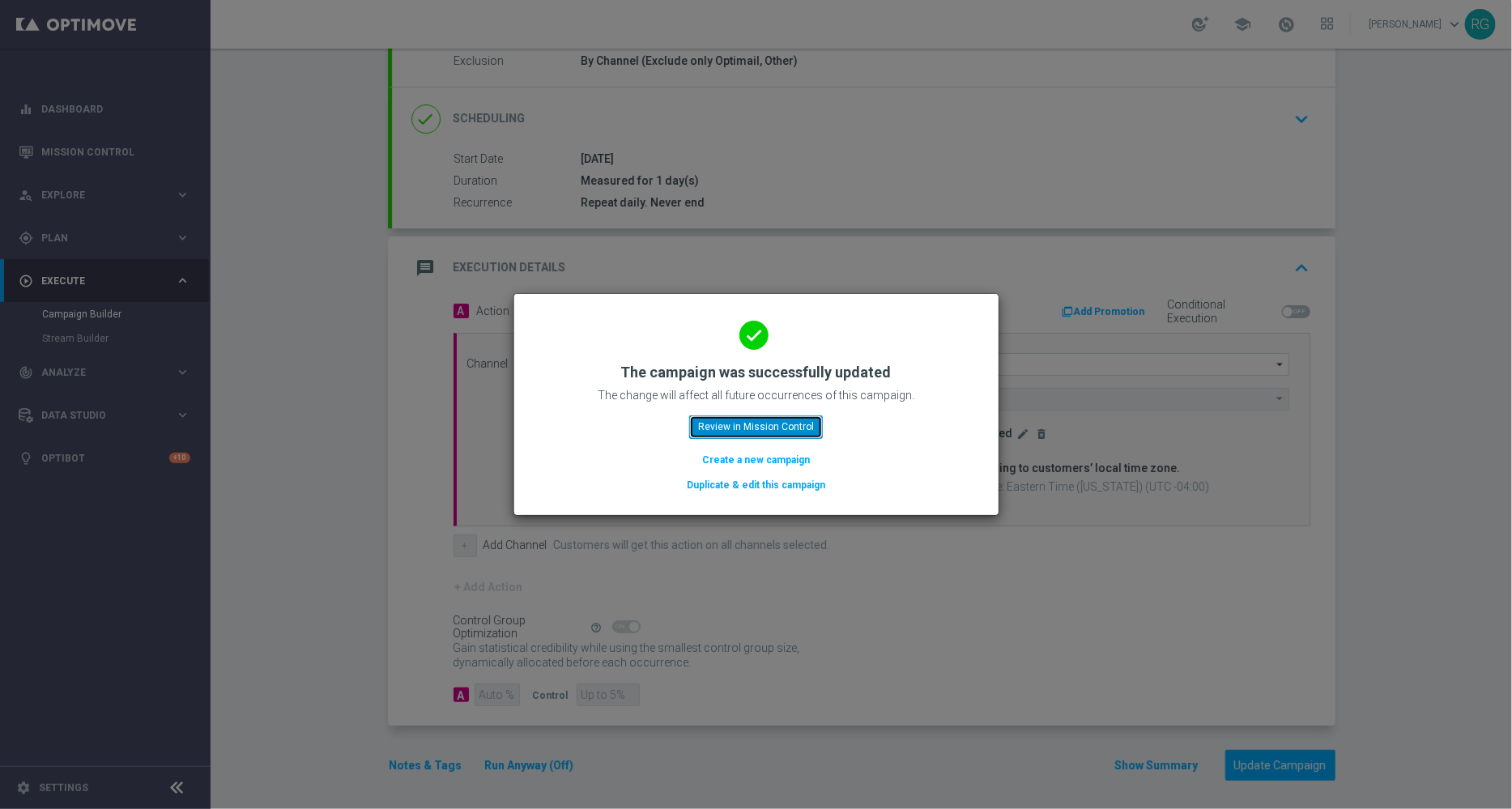
click at [751, 423] on button "Review in Mission Control" at bounding box center [756, 427] width 133 height 23
